Goal: Check status: Check status

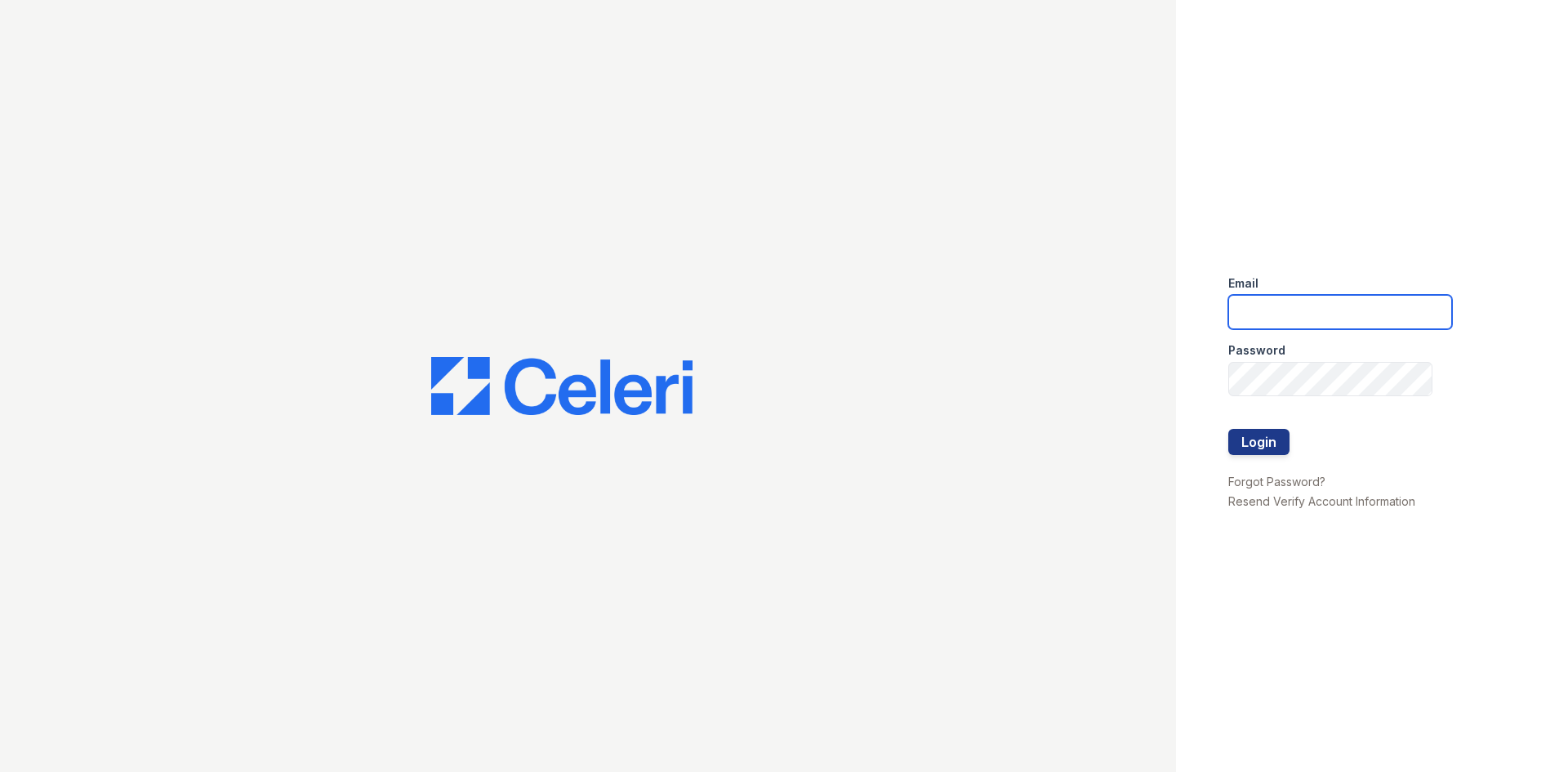
click at [1266, 318] on input "email" at bounding box center [1340, 312] width 224 height 34
type input "[EMAIL_ADDRESS][DOMAIN_NAME]"
click at [1268, 442] on button "Login" at bounding box center [1259, 442] width 62 height 26
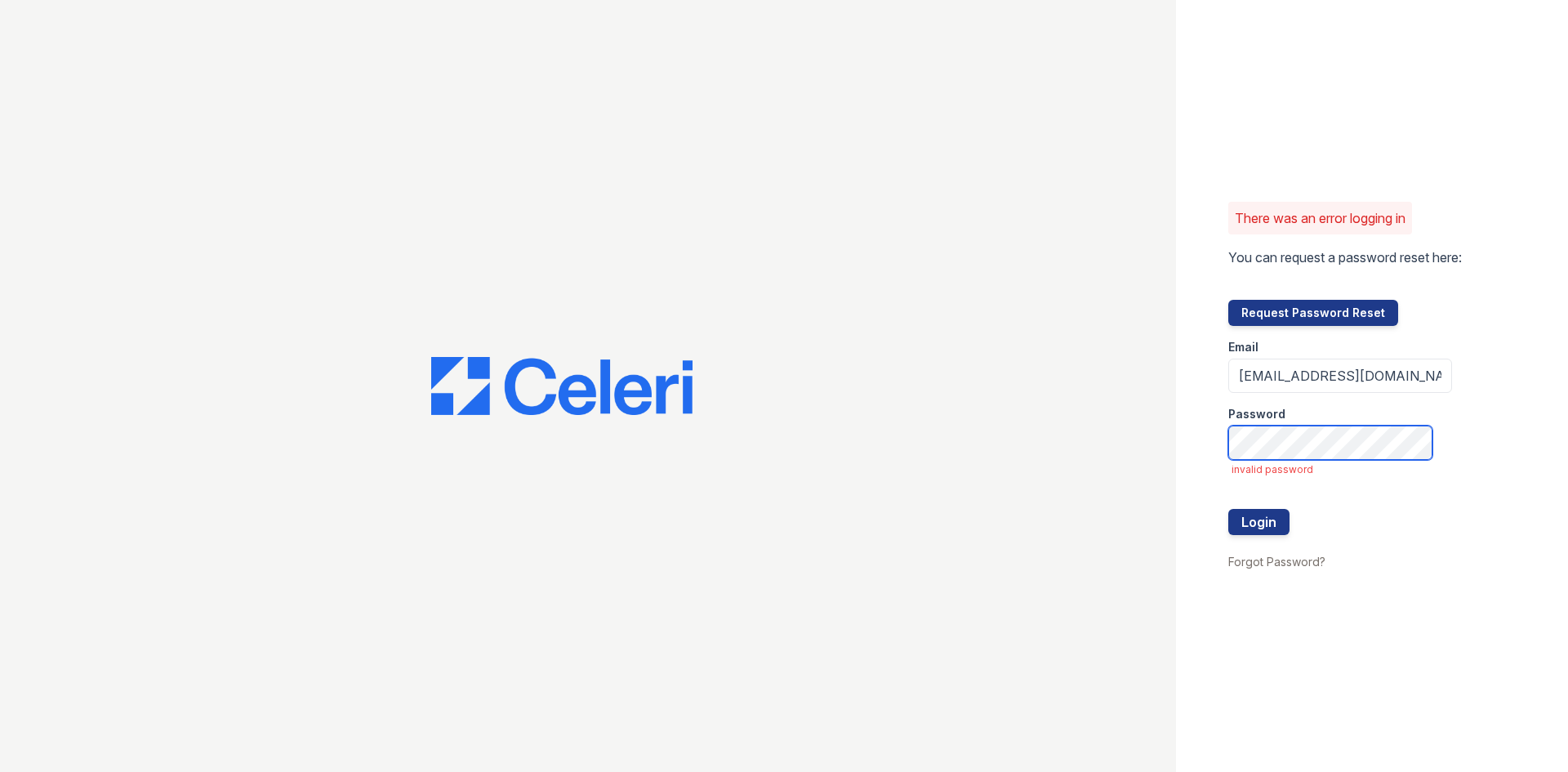
click at [1228, 509] on button "Login" at bounding box center [1259, 522] width 62 height 26
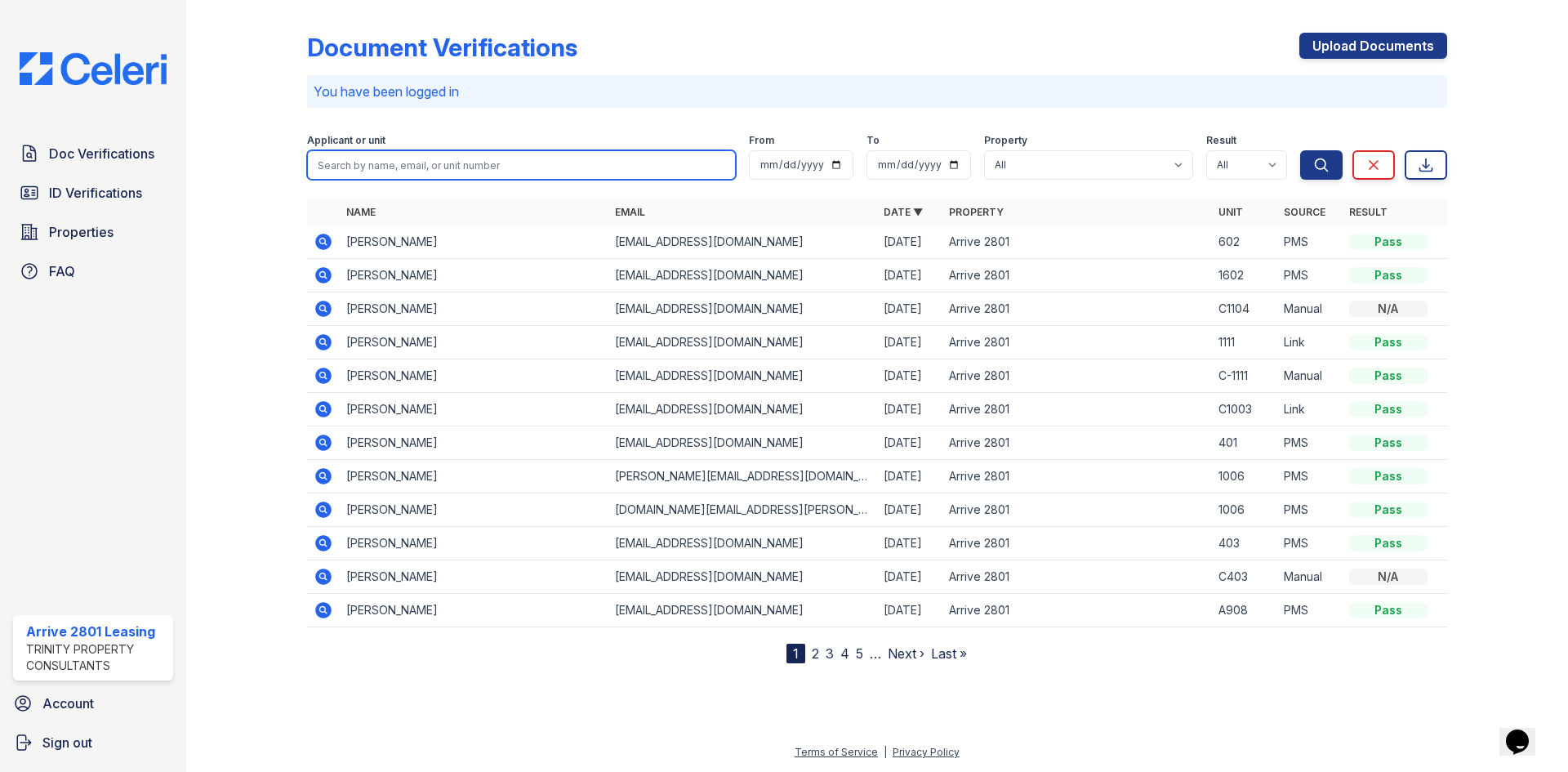
click at [614, 168] on input "search" at bounding box center [522, 164] width 429 height 29
type input "getu"
click at [1301, 150] on button "Search" at bounding box center [1321, 164] width 42 height 29
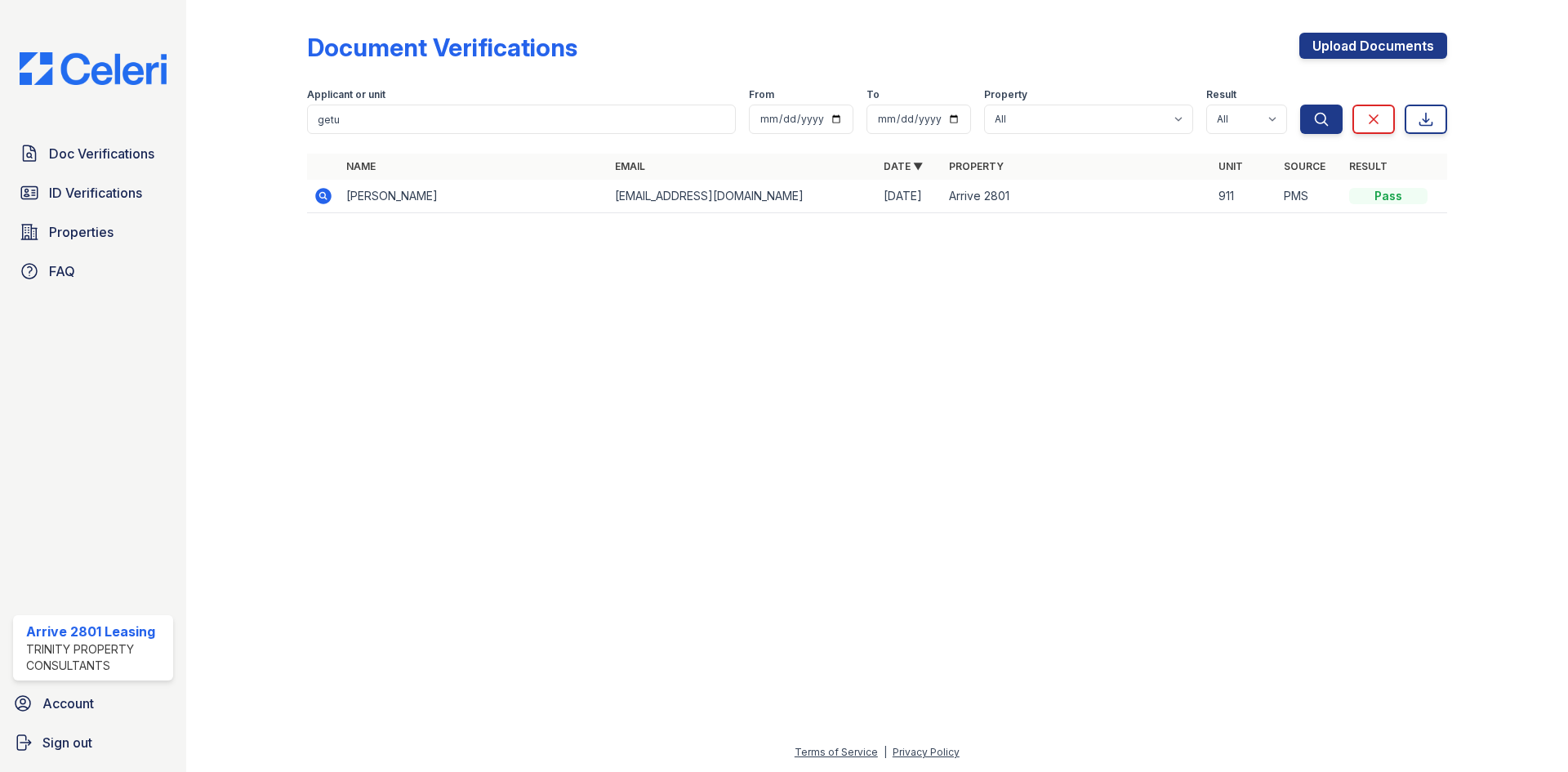
click at [320, 196] on icon at bounding box center [323, 197] width 20 height 20
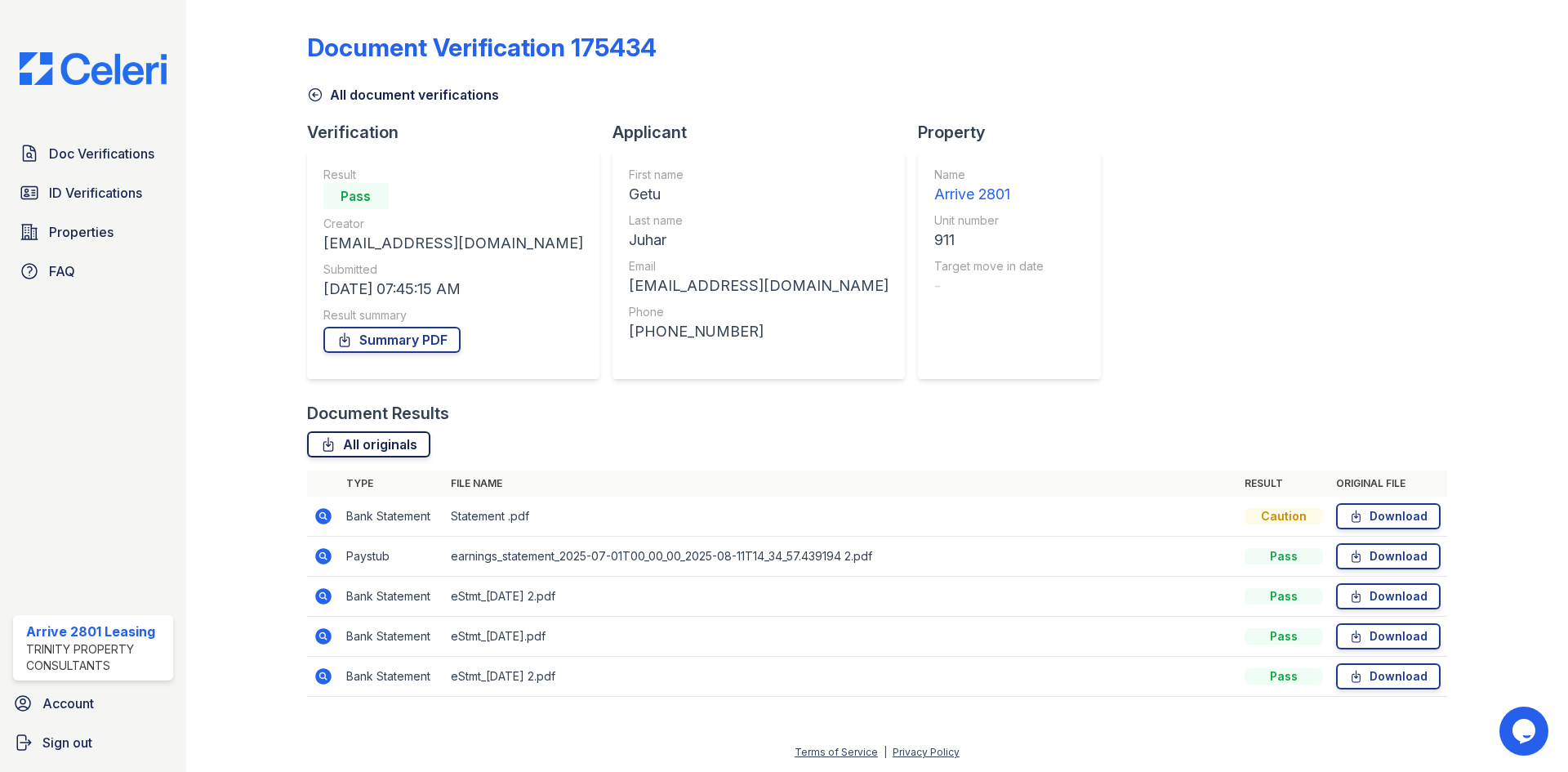
click at [388, 439] on link "All originals" at bounding box center [369, 444] width 123 height 26
click at [322, 513] on icon at bounding box center [323, 517] width 20 height 20
click at [437, 341] on link "Summary PDF" at bounding box center [392, 339] width 137 height 26
click at [82, 195] on span "ID Verifications" at bounding box center [96, 193] width 93 height 20
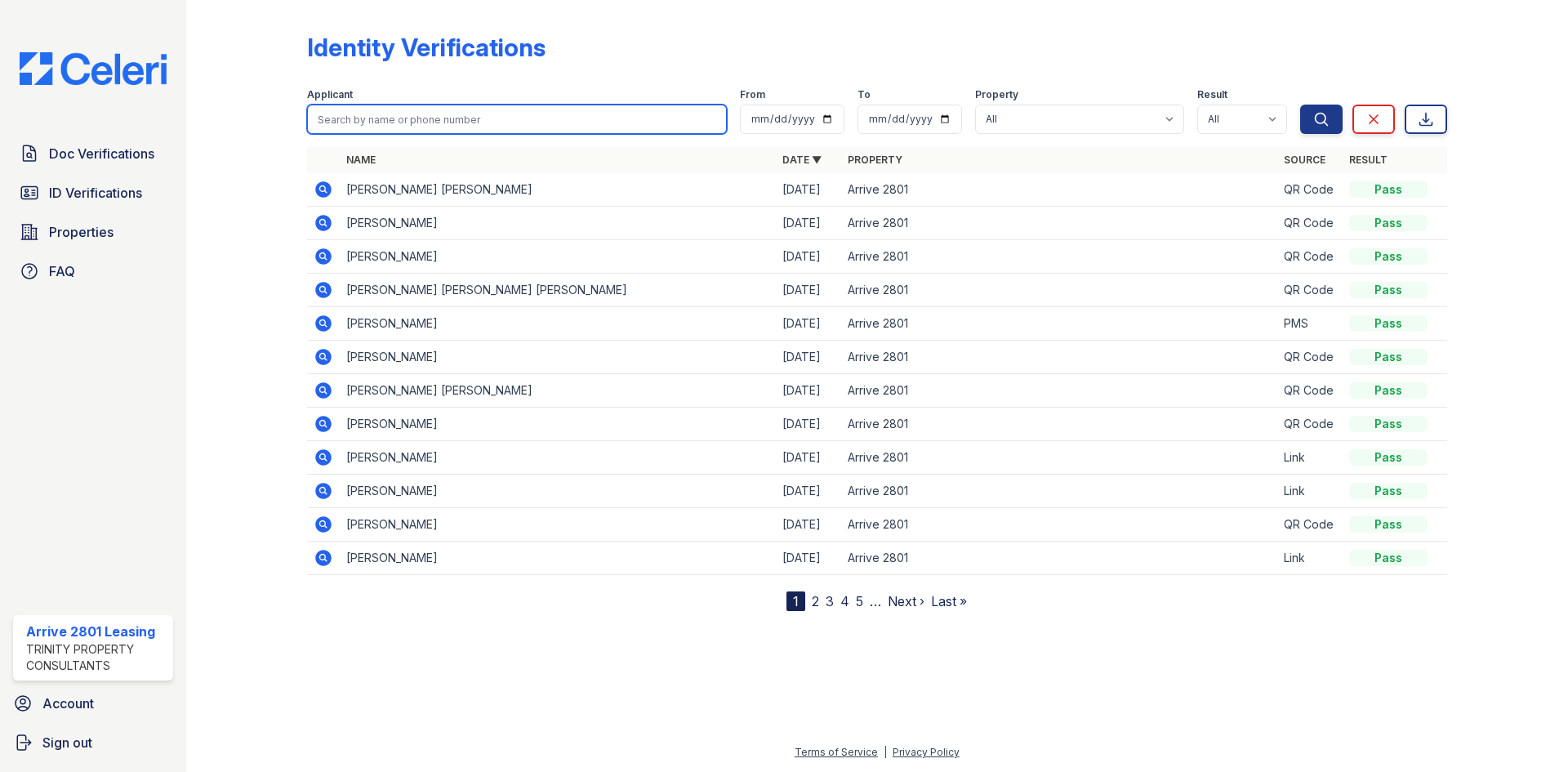
click at [398, 111] on input "search" at bounding box center [517, 118] width 420 height 29
type input "getu"
click at [1301, 104] on button "Search" at bounding box center [1321, 118] width 42 height 29
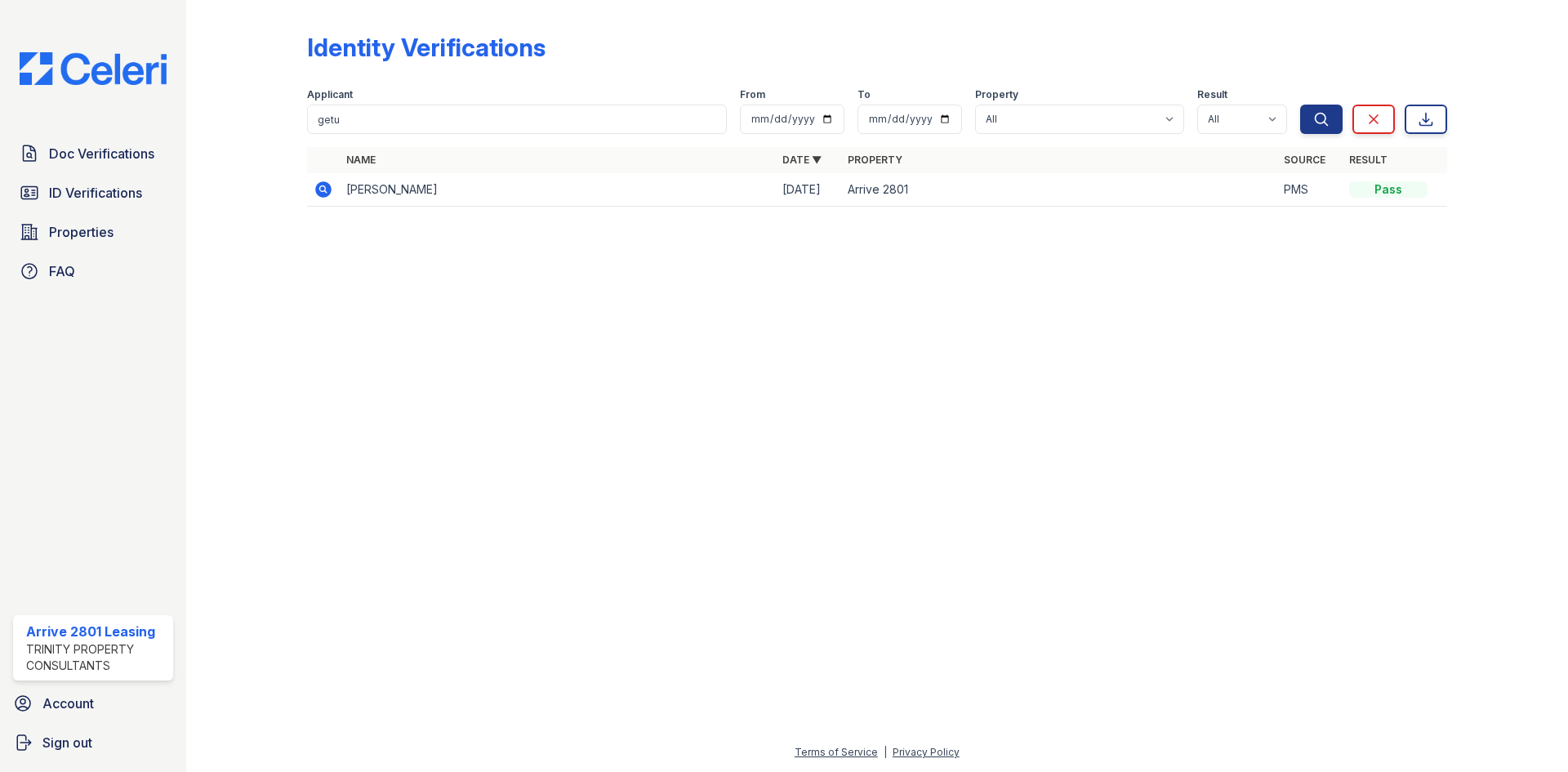
click at [324, 187] on icon at bounding box center [323, 190] width 20 height 20
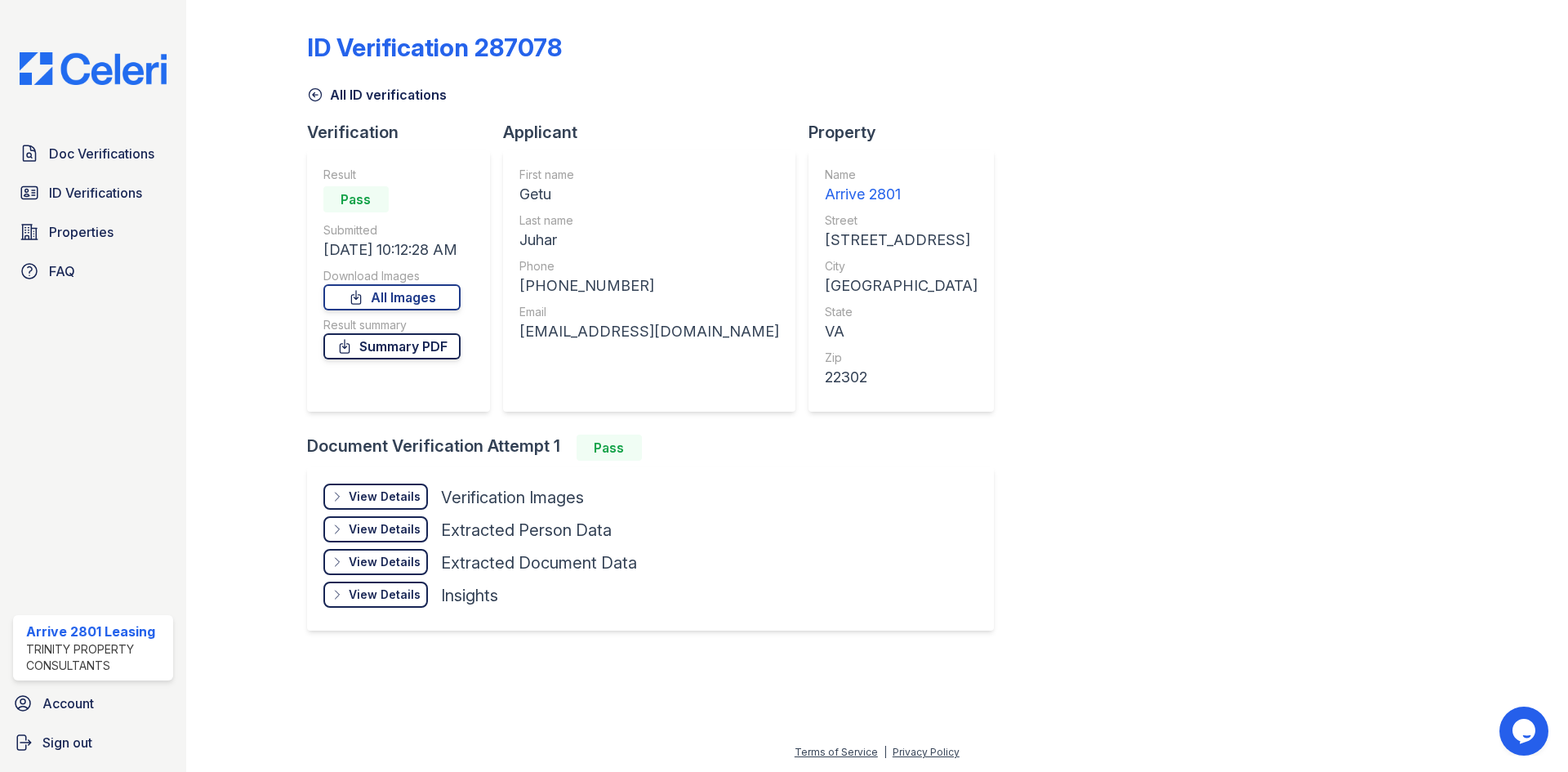
click at [377, 343] on link "Summary PDF" at bounding box center [392, 346] width 137 height 26
